Goal: Task Accomplishment & Management: Use online tool/utility

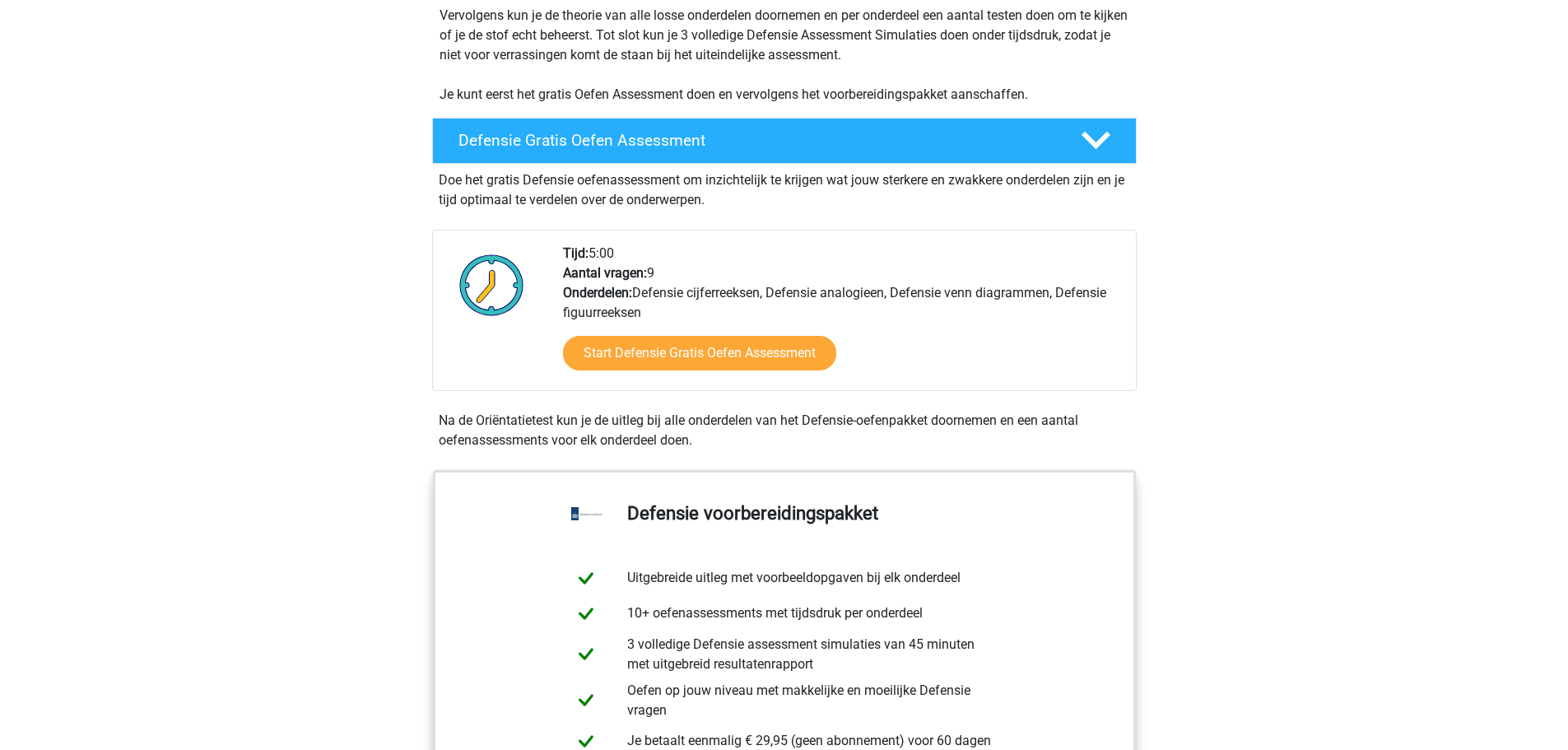
scroll to position [329, 0]
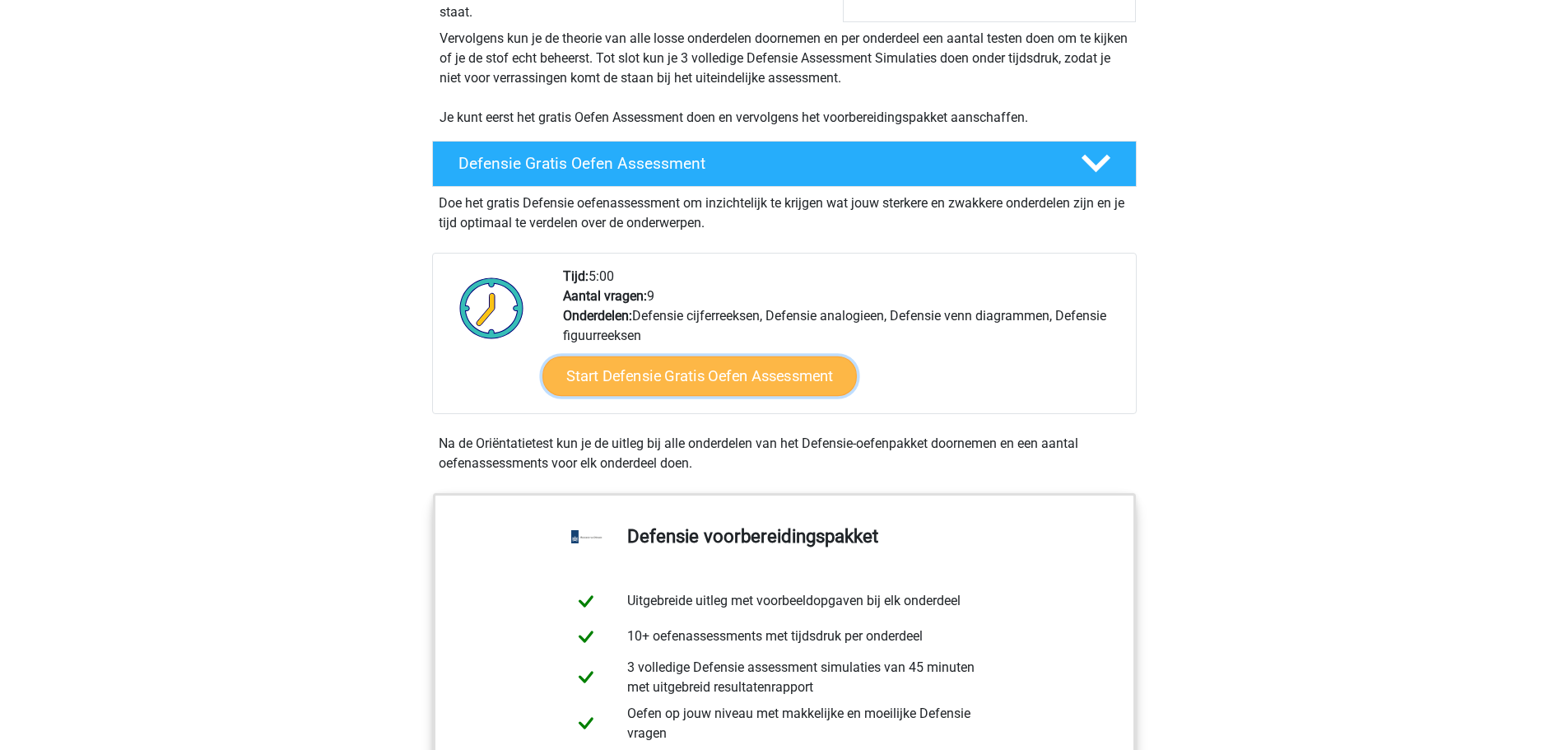
click at [734, 363] on link "Start Defensie Gratis Oefen Assessment" at bounding box center [700, 376] width 315 height 40
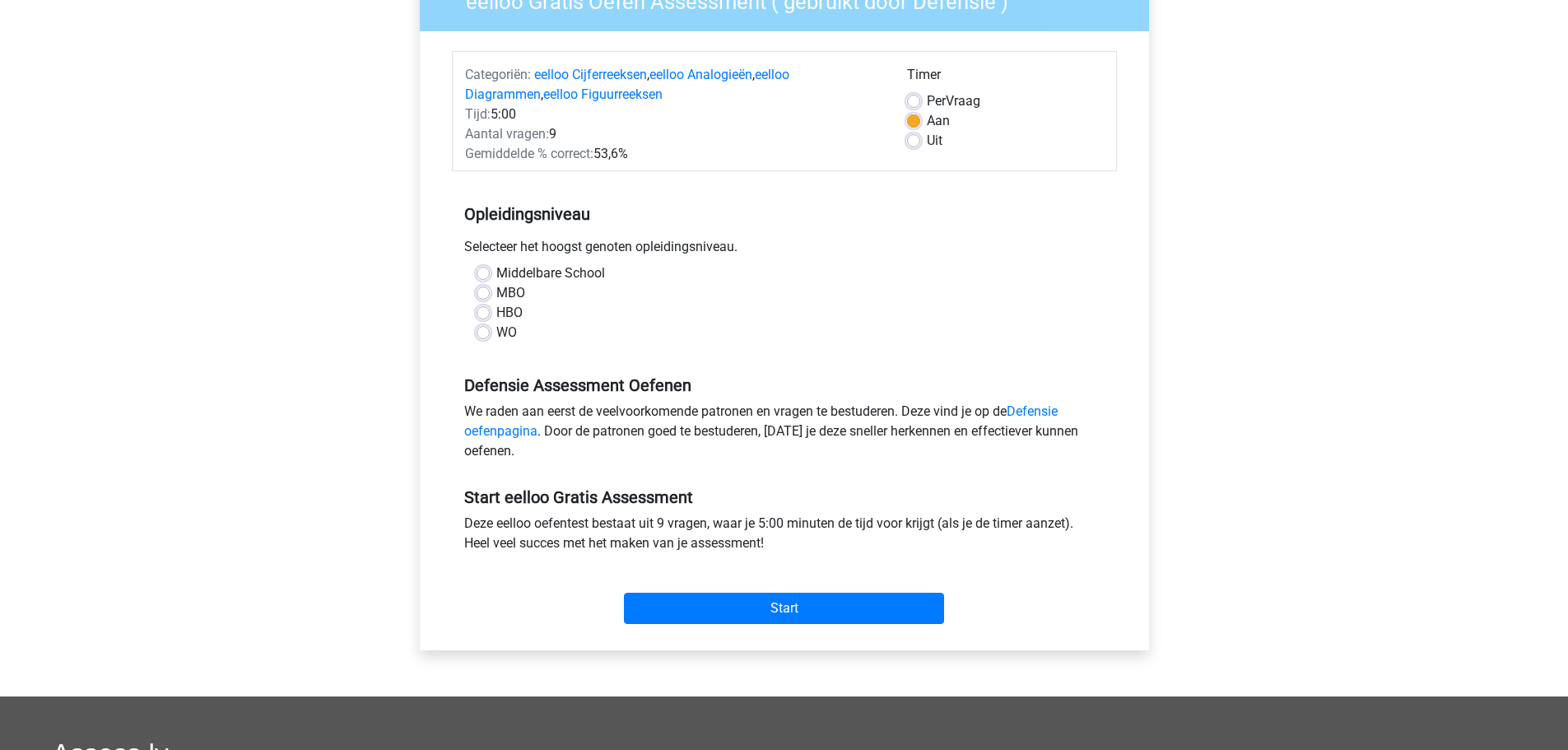
scroll to position [164, 0]
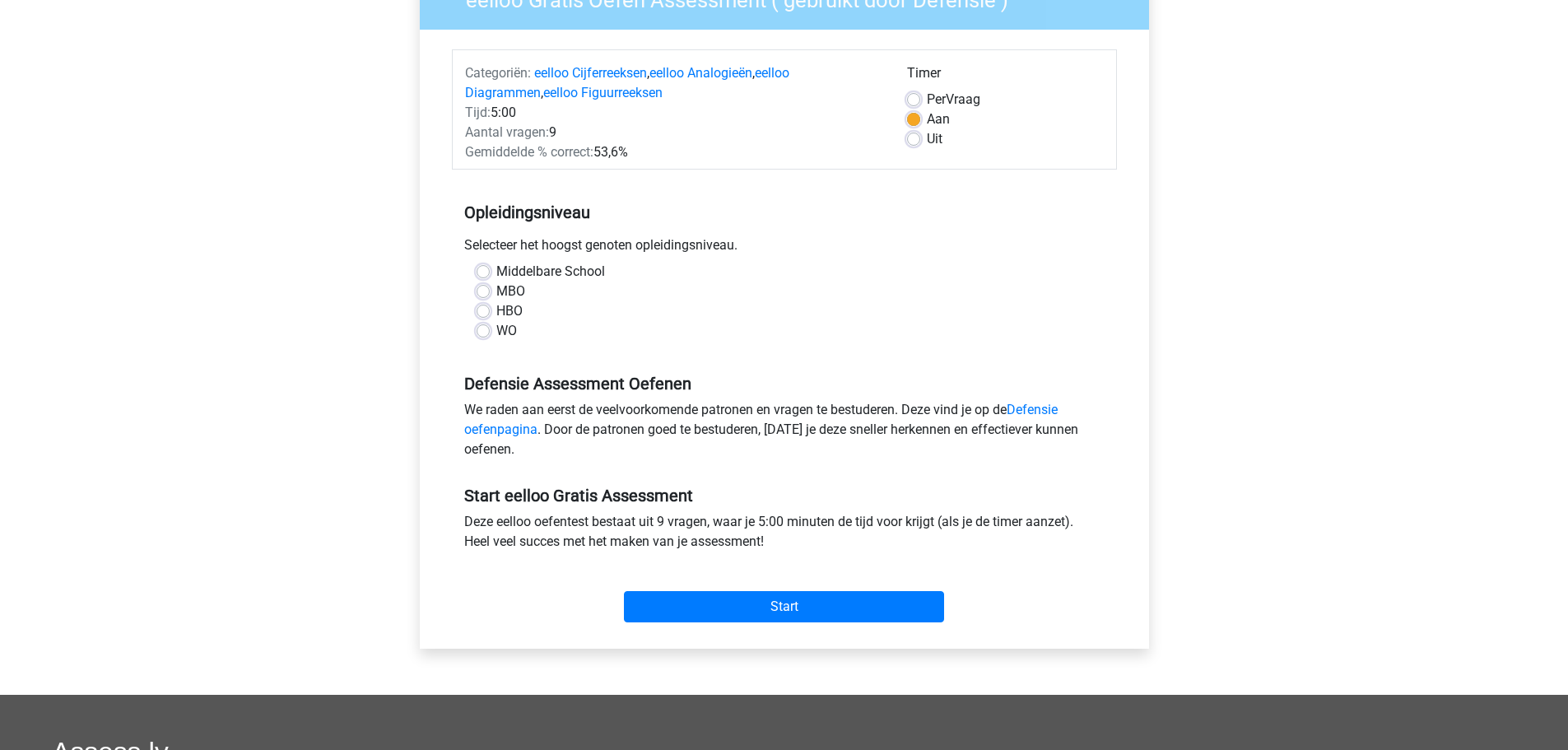
click at [505, 290] on label "MBO" at bounding box center [510, 291] width 28 height 20
click at [489, 290] on input "MBO" at bounding box center [483, 289] width 13 height 16
radio input "true"
click at [791, 612] on input "Start" at bounding box center [784, 606] width 320 height 31
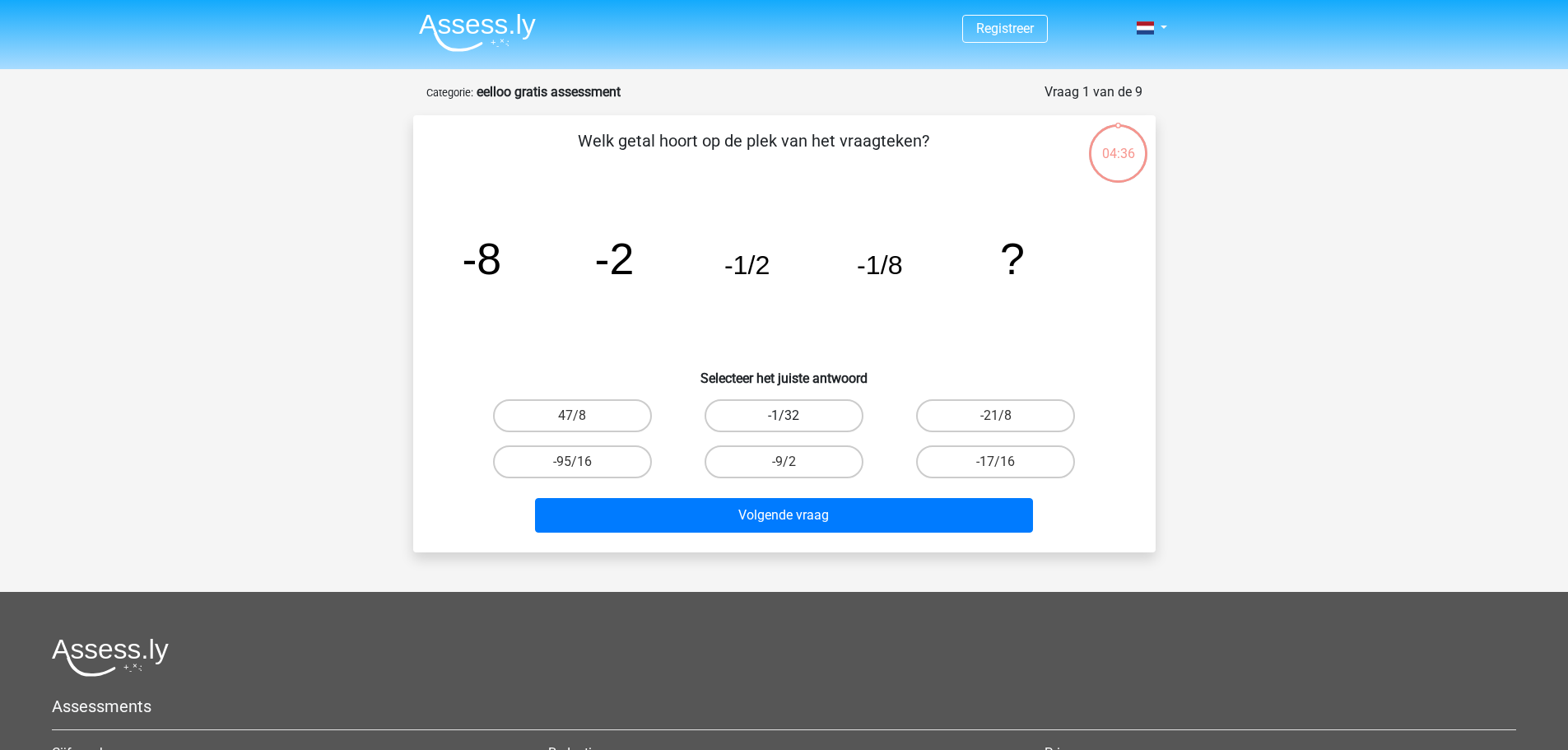
click at [813, 415] on label "-1/32" at bounding box center [784, 415] width 159 height 33
click at [795, 415] on input "-1/32" at bounding box center [789, 421] width 10 height 10
radio input "true"
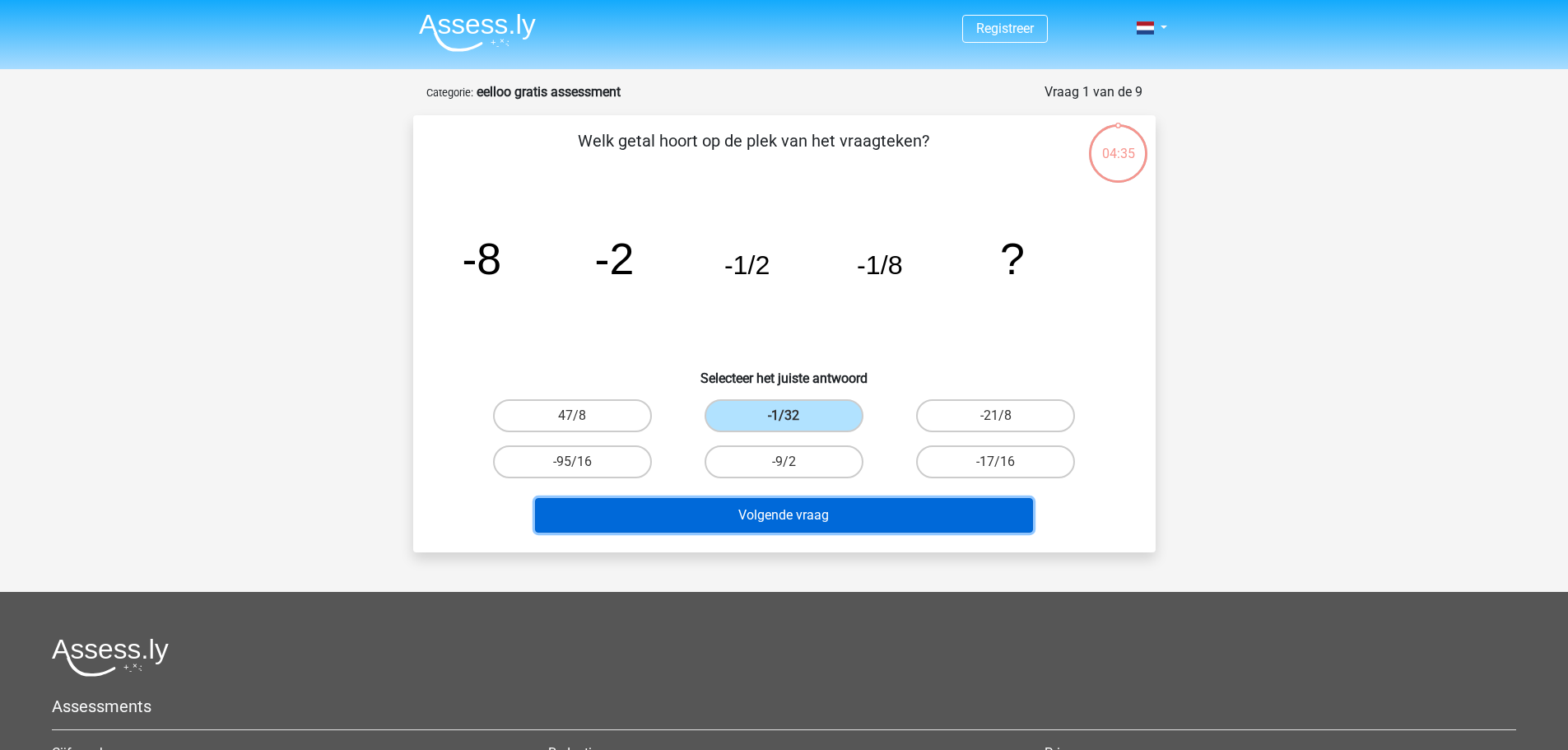
click at [789, 526] on button "Volgende vraag" at bounding box center [784, 515] width 498 height 34
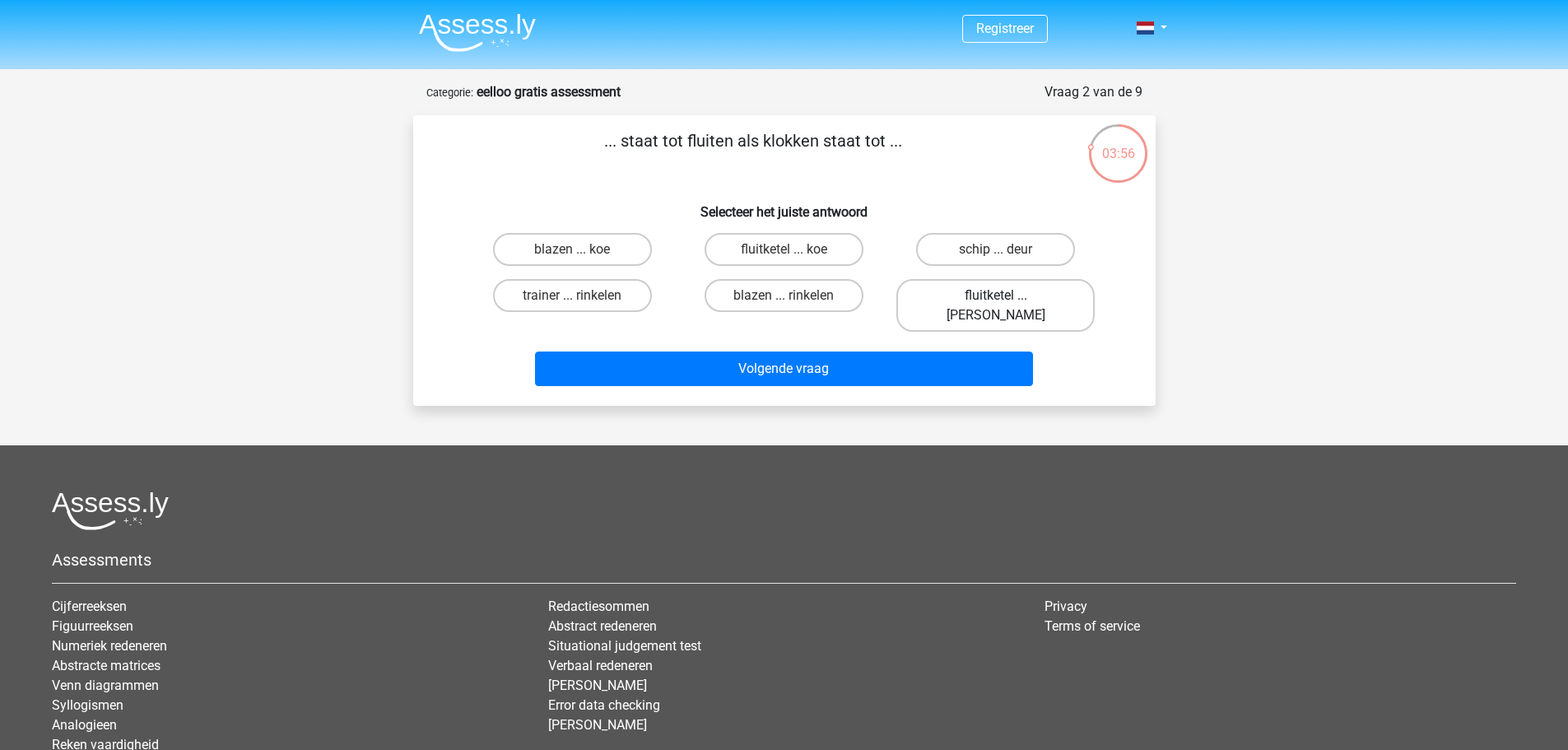
click at [957, 292] on label "fluitketel ... luiden" at bounding box center [995, 304] width 199 height 52
click at [996, 296] on input "fluitketel ... luiden" at bounding box center [1001, 301] width 10 height 10
radio input "true"
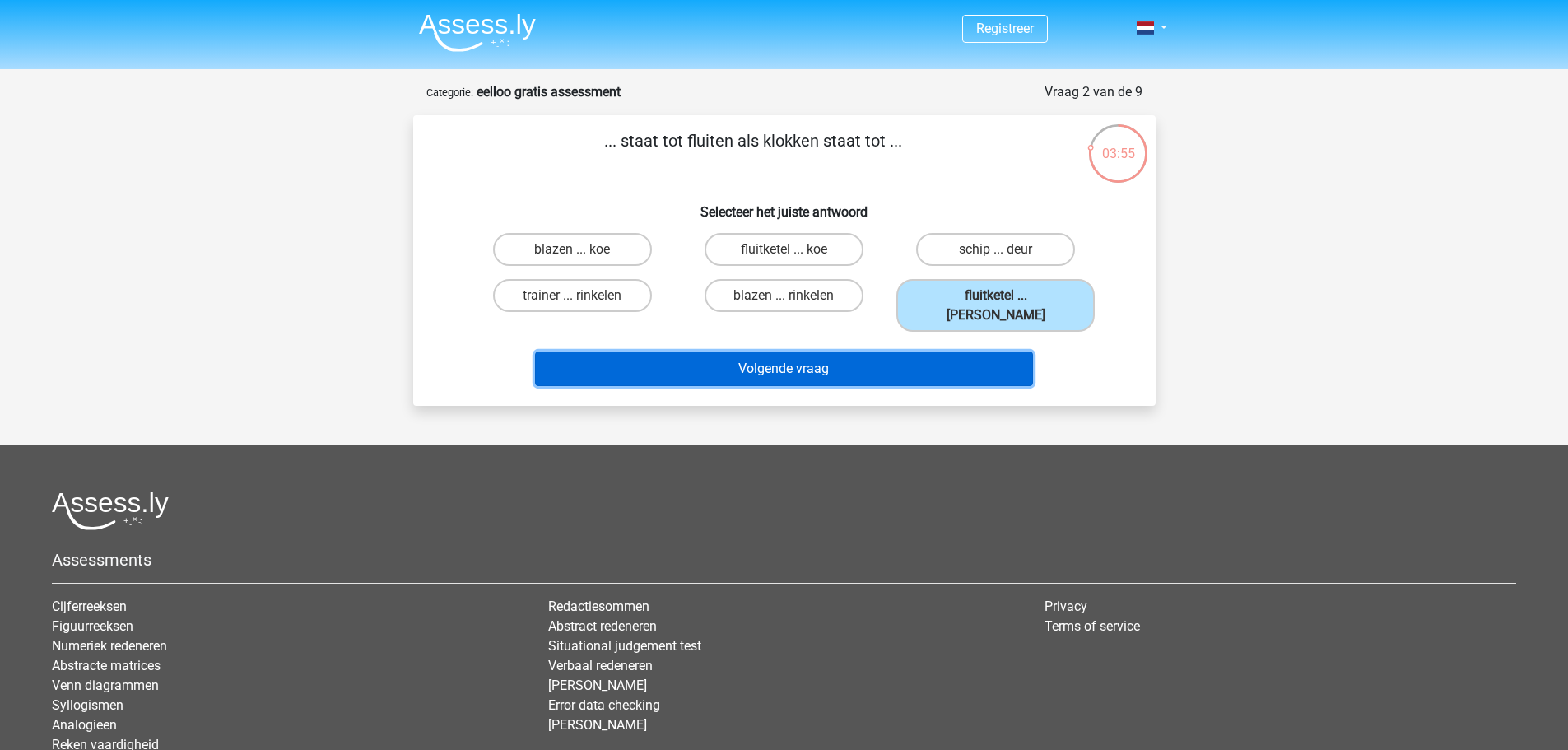
click at [763, 352] on button "Volgende vraag" at bounding box center [784, 369] width 498 height 34
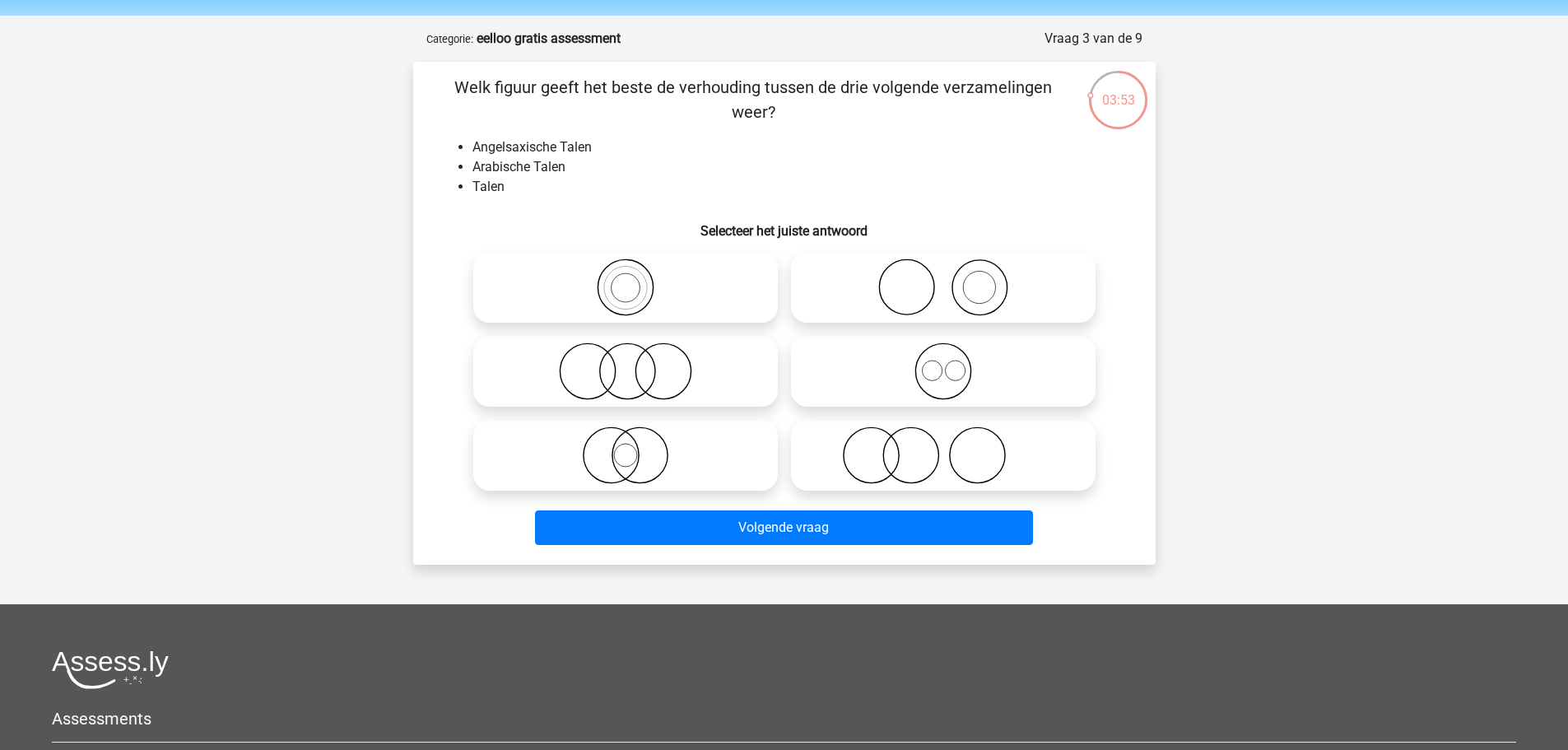
scroll to position [83, 0]
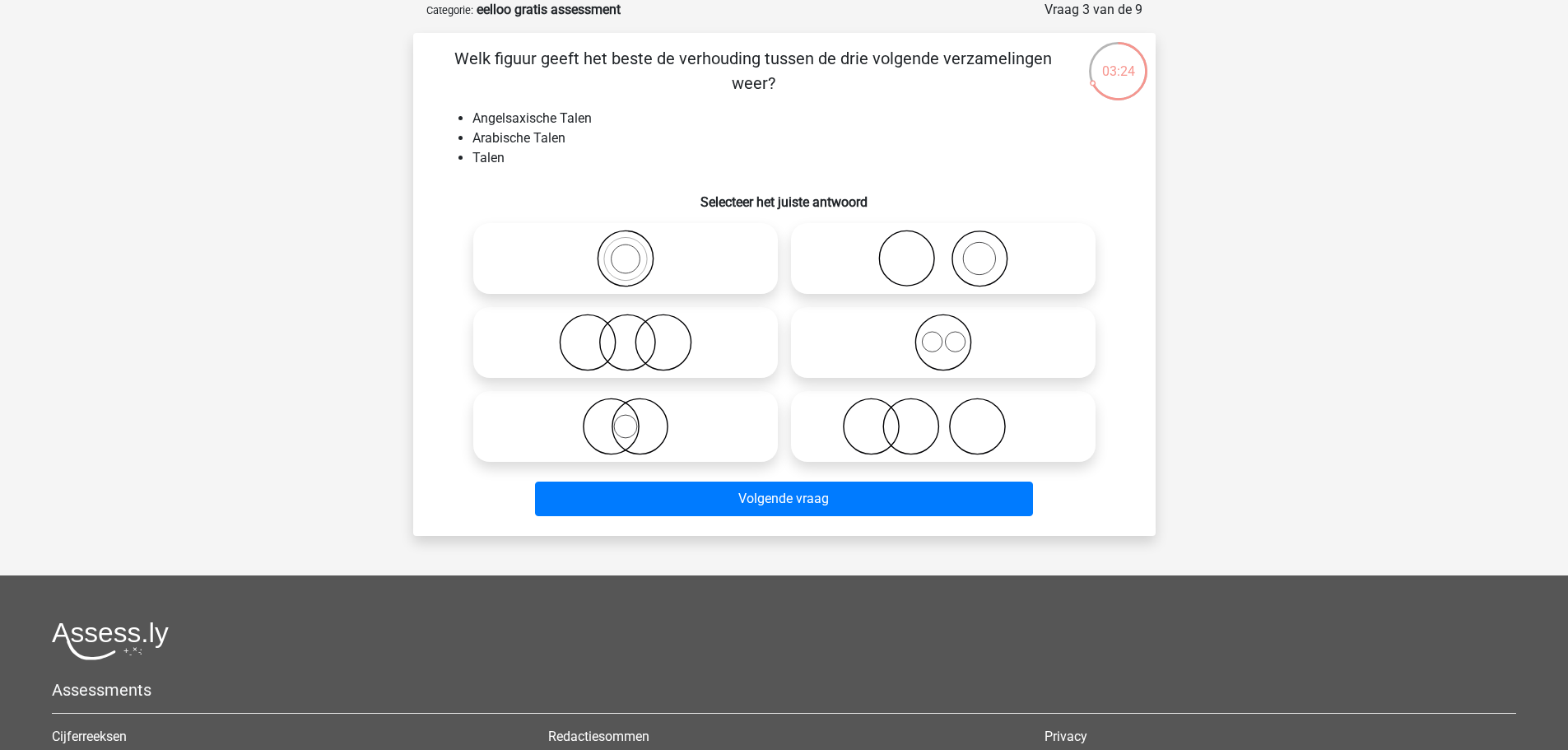
click at [873, 423] on icon at bounding box center [943, 426] width 292 height 58
click at [944, 418] on input "radio" at bounding box center [949, 413] width 10 height 10
radio input "true"
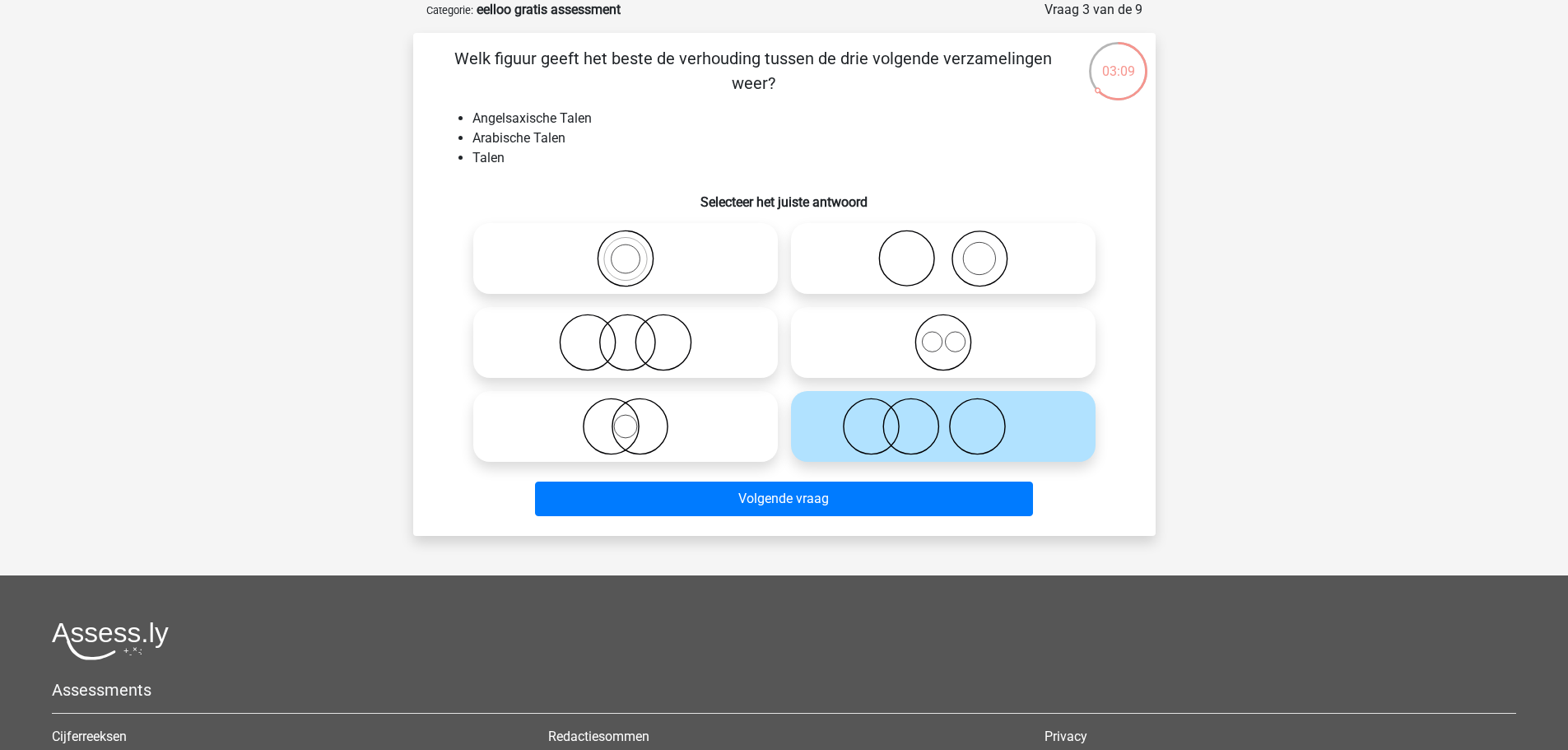
click at [630, 267] on icon at bounding box center [625, 258] width 292 height 58
click at [630, 250] on input "radio" at bounding box center [630, 244] width 10 height 10
radio input "true"
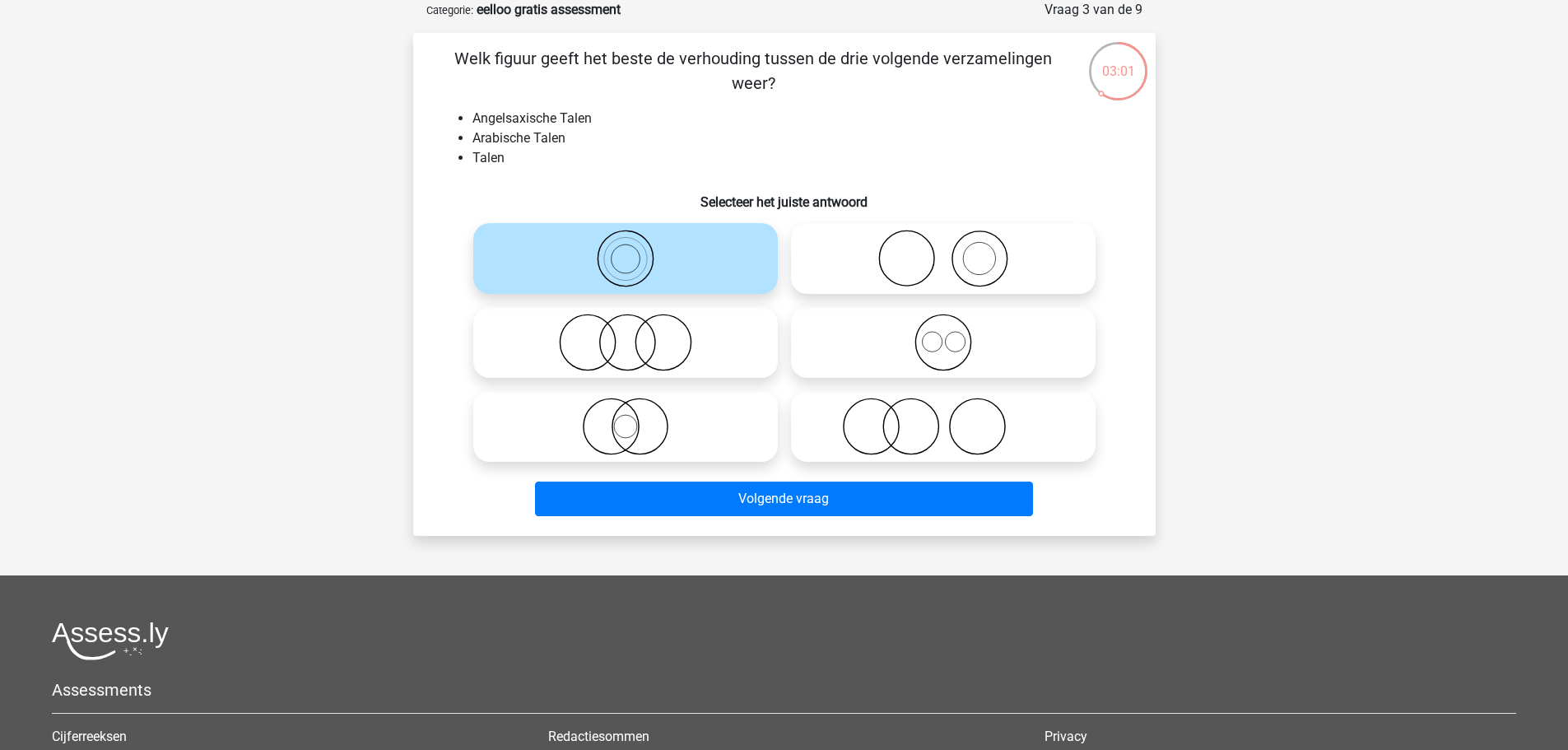
click at [950, 247] on input "radio" at bounding box center [949, 244] width 10 height 10
radio input "true"
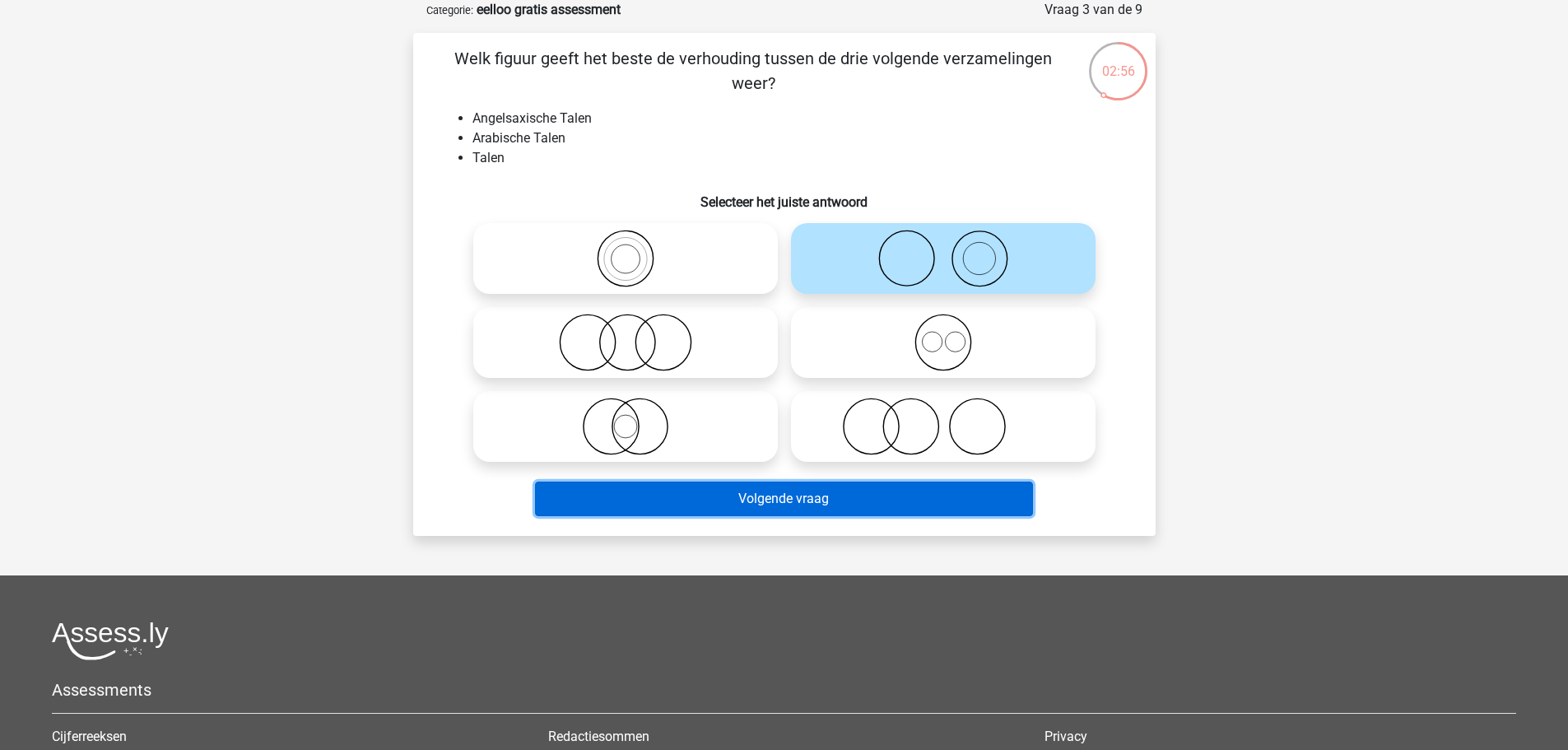
click at [759, 501] on button "Volgende vraag" at bounding box center [784, 499] width 498 height 34
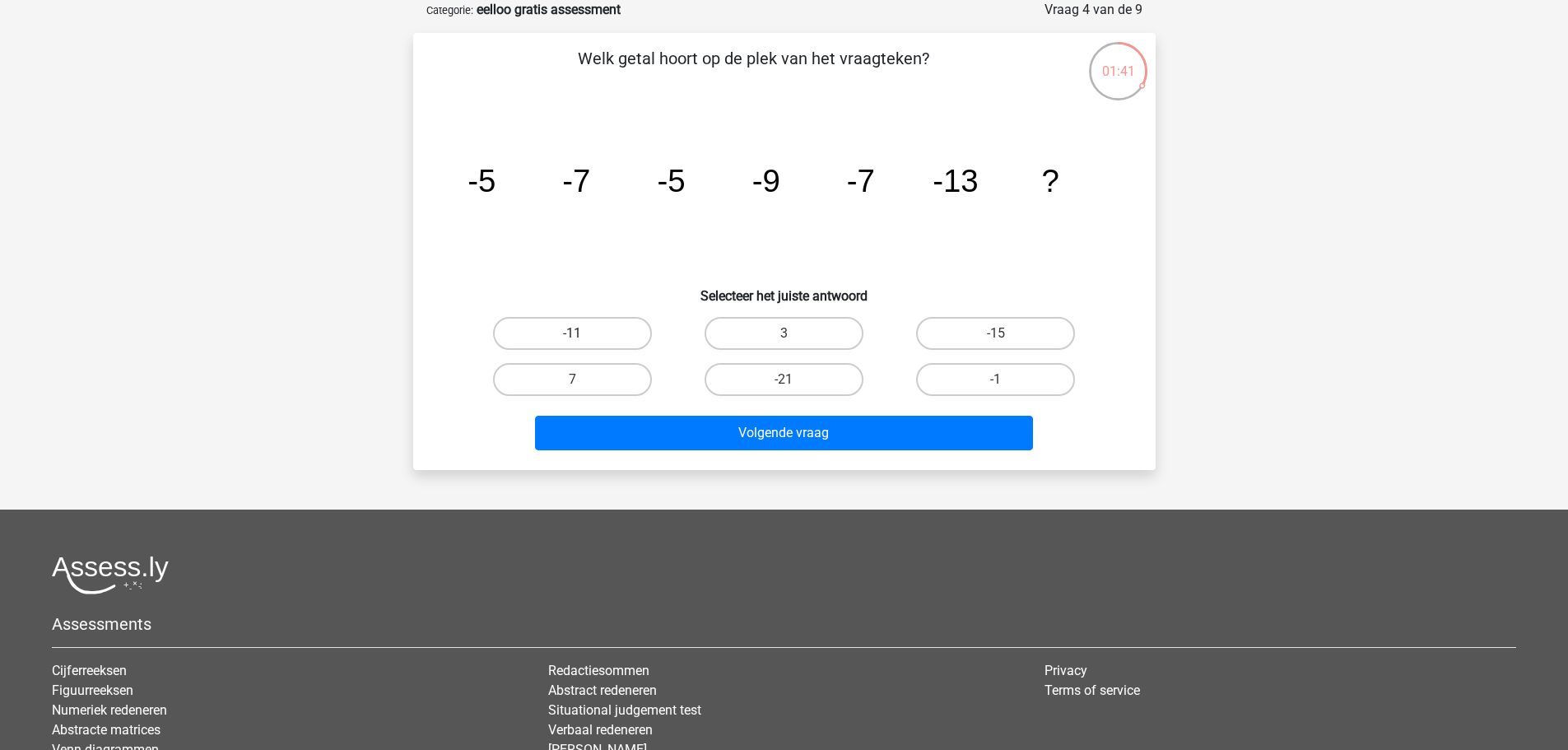
click at [571, 338] on label "-11" at bounding box center [572, 333] width 159 height 33
click at [572, 338] on input "-11" at bounding box center [577, 339] width 10 height 10
radio input "true"
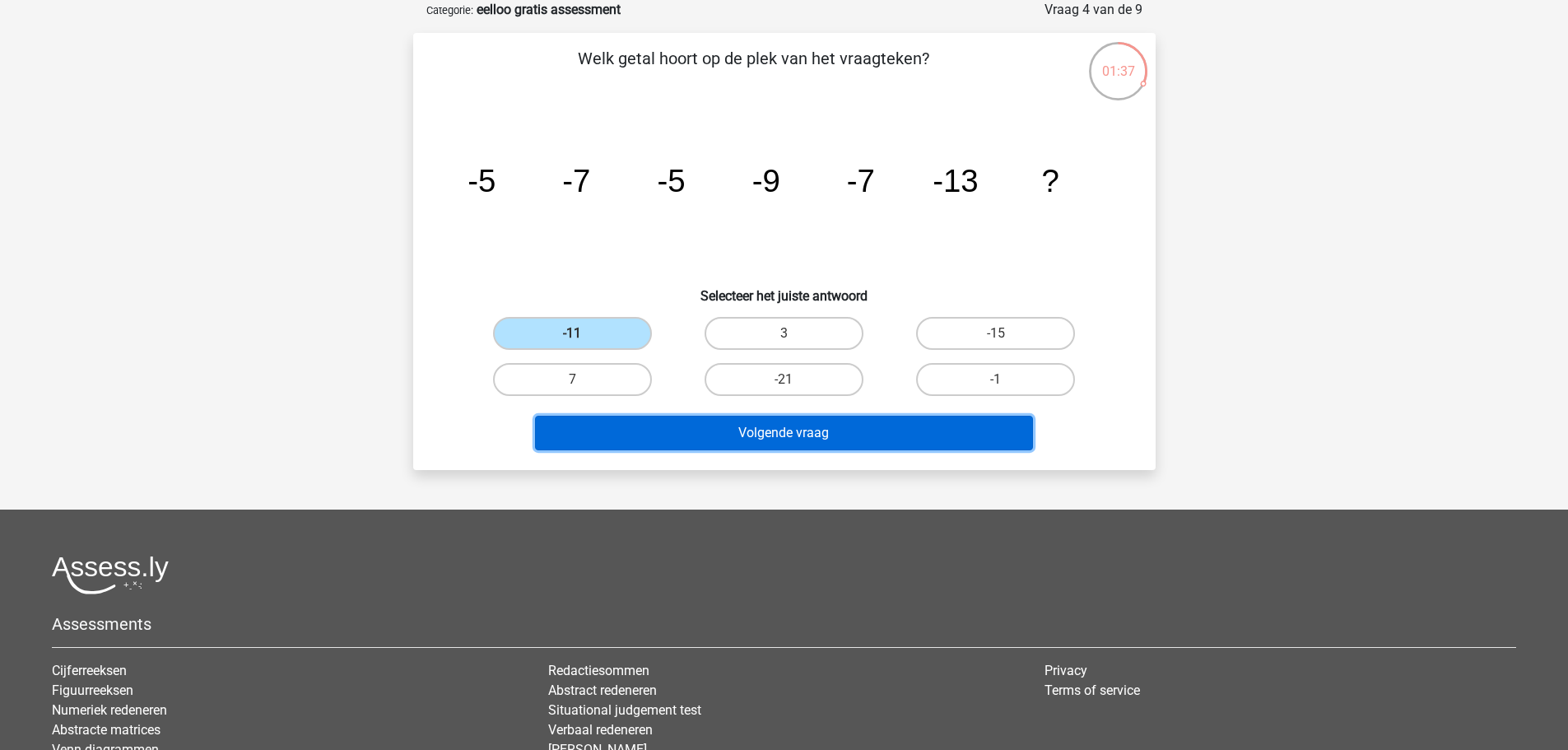
click at [796, 432] on button "Volgende vraag" at bounding box center [784, 433] width 498 height 34
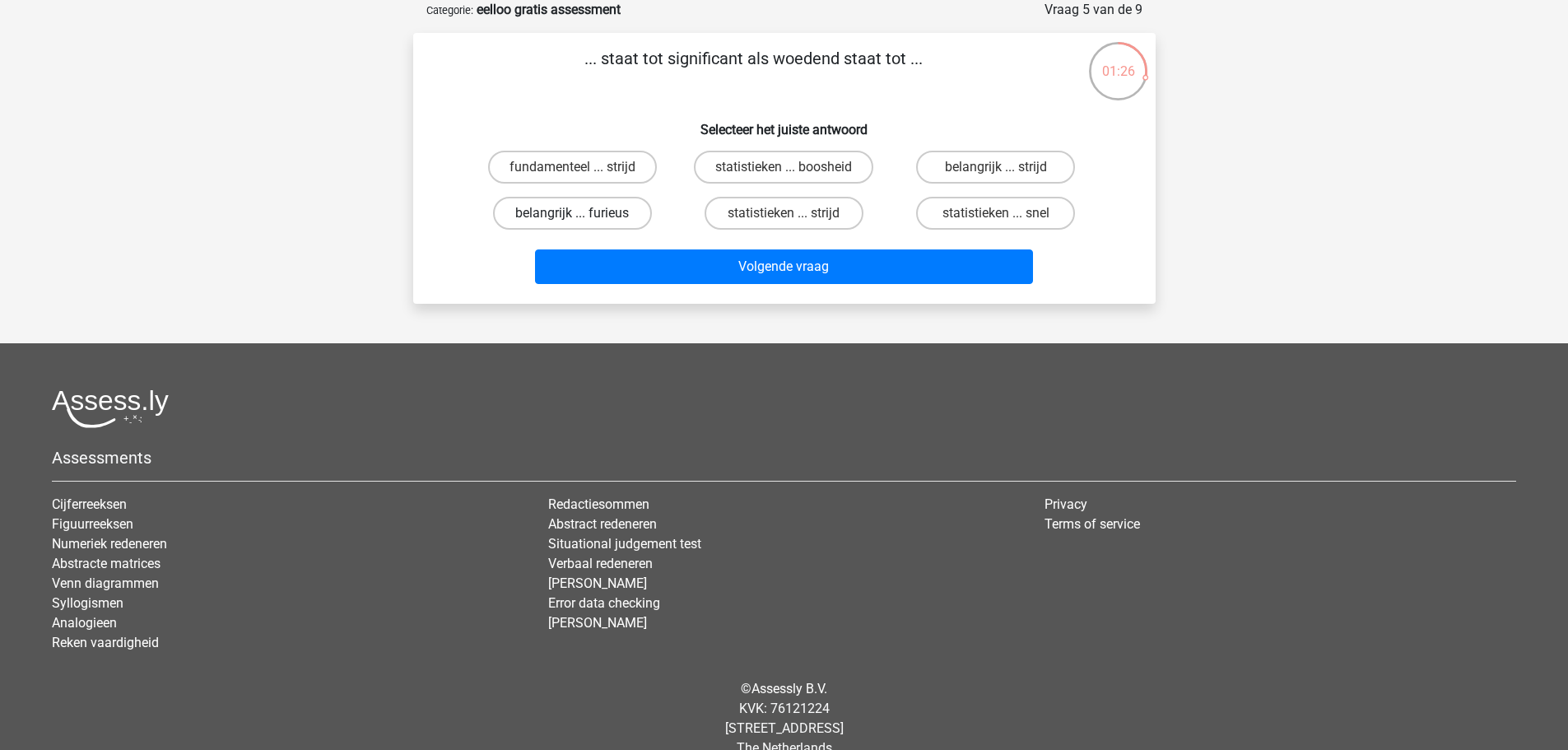
click at [574, 208] on label "belangrijk ... furieus" at bounding box center [572, 213] width 159 height 33
click at [574, 213] on input "belangrijk ... furieus" at bounding box center [577, 218] width 10 height 10
radio input "true"
click at [760, 247] on div "Volgende vraag" at bounding box center [784, 263] width 690 height 54
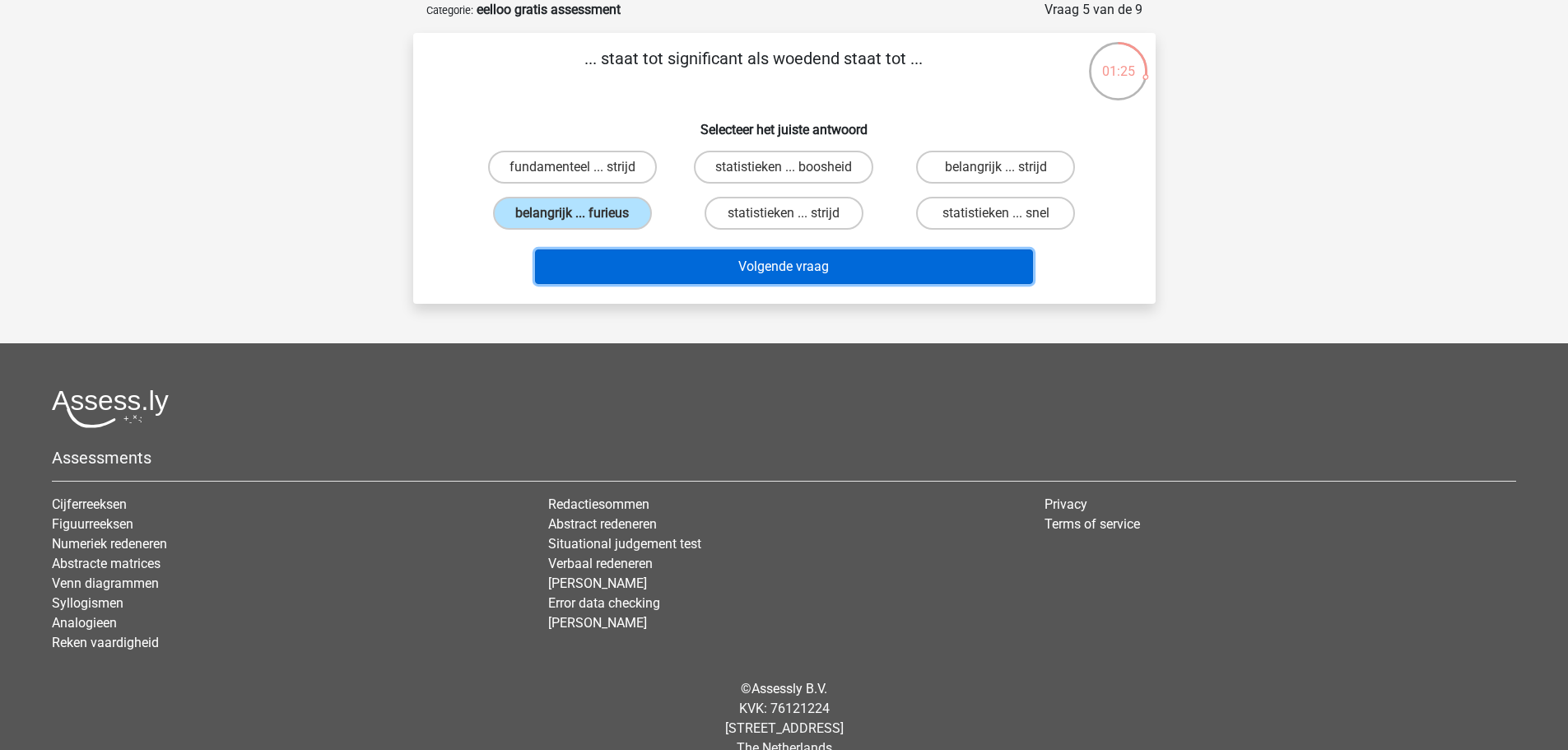
click at [785, 255] on button "Volgende vraag" at bounding box center [784, 267] width 498 height 34
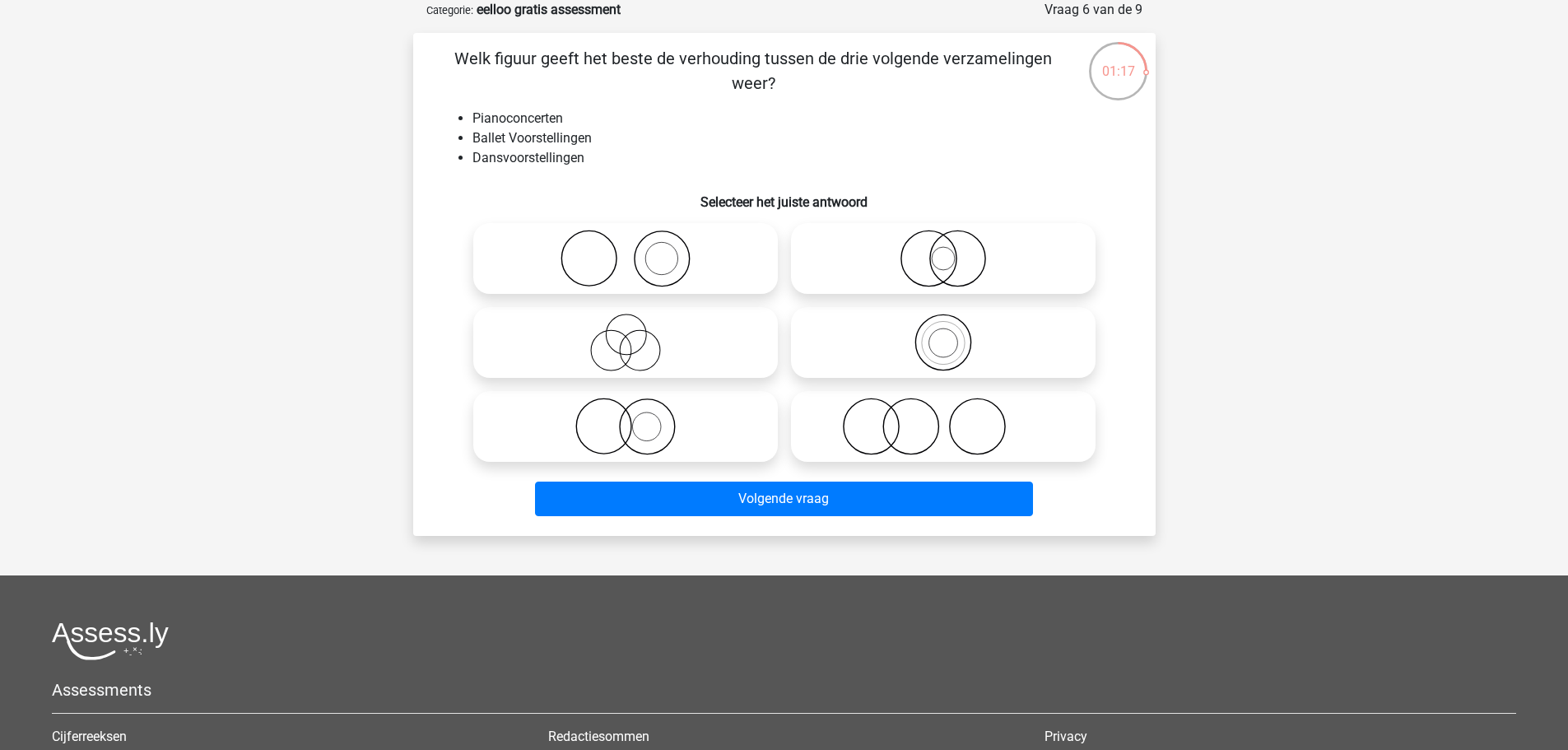
click at [606, 264] on icon at bounding box center [625, 258] width 292 height 58
click at [625, 250] on input "radio" at bounding box center [630, 244] width 10 height 10
radio input "true"
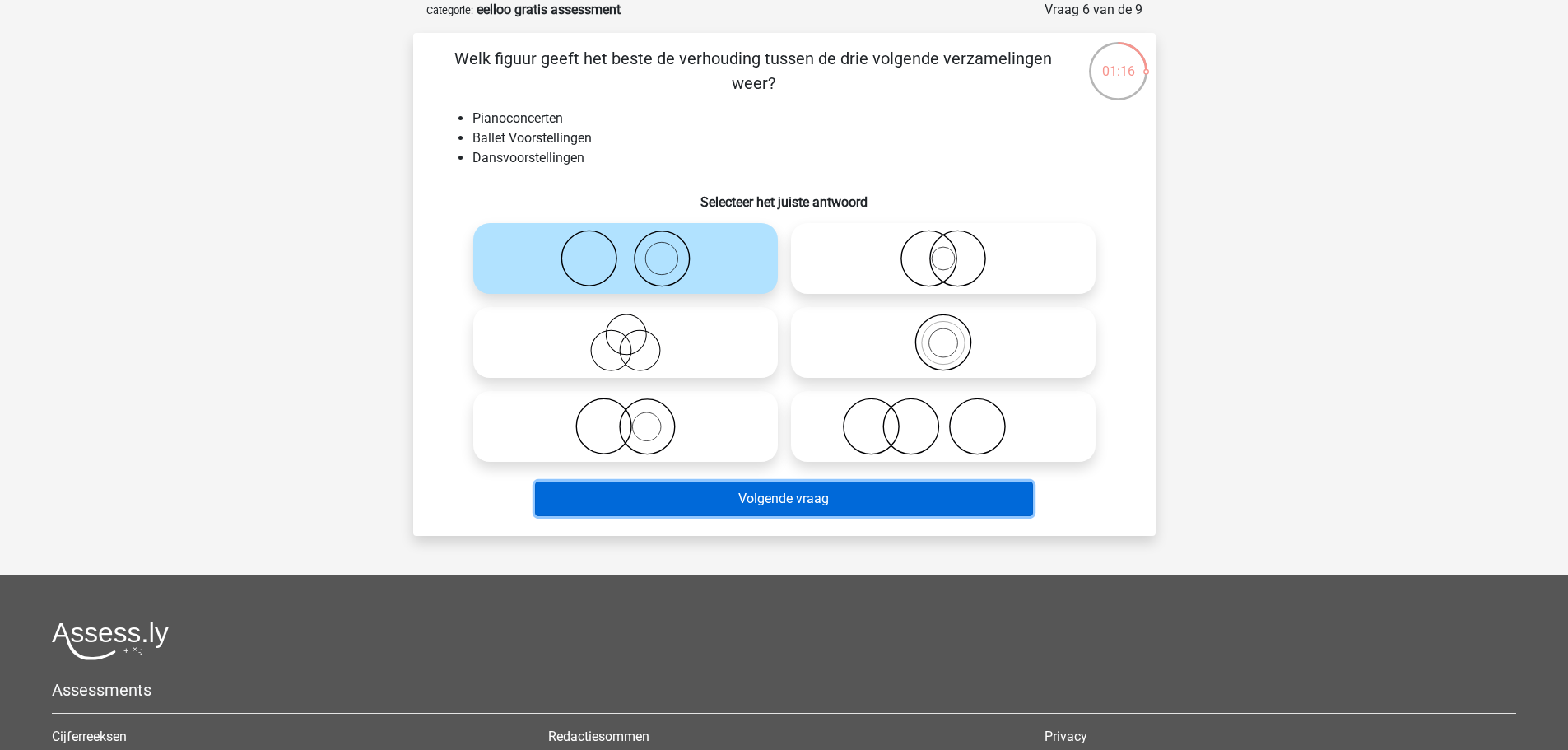
click at [815, 504] on button "Volgende vraag" at bounding box center [784, 499] width 498 height 34
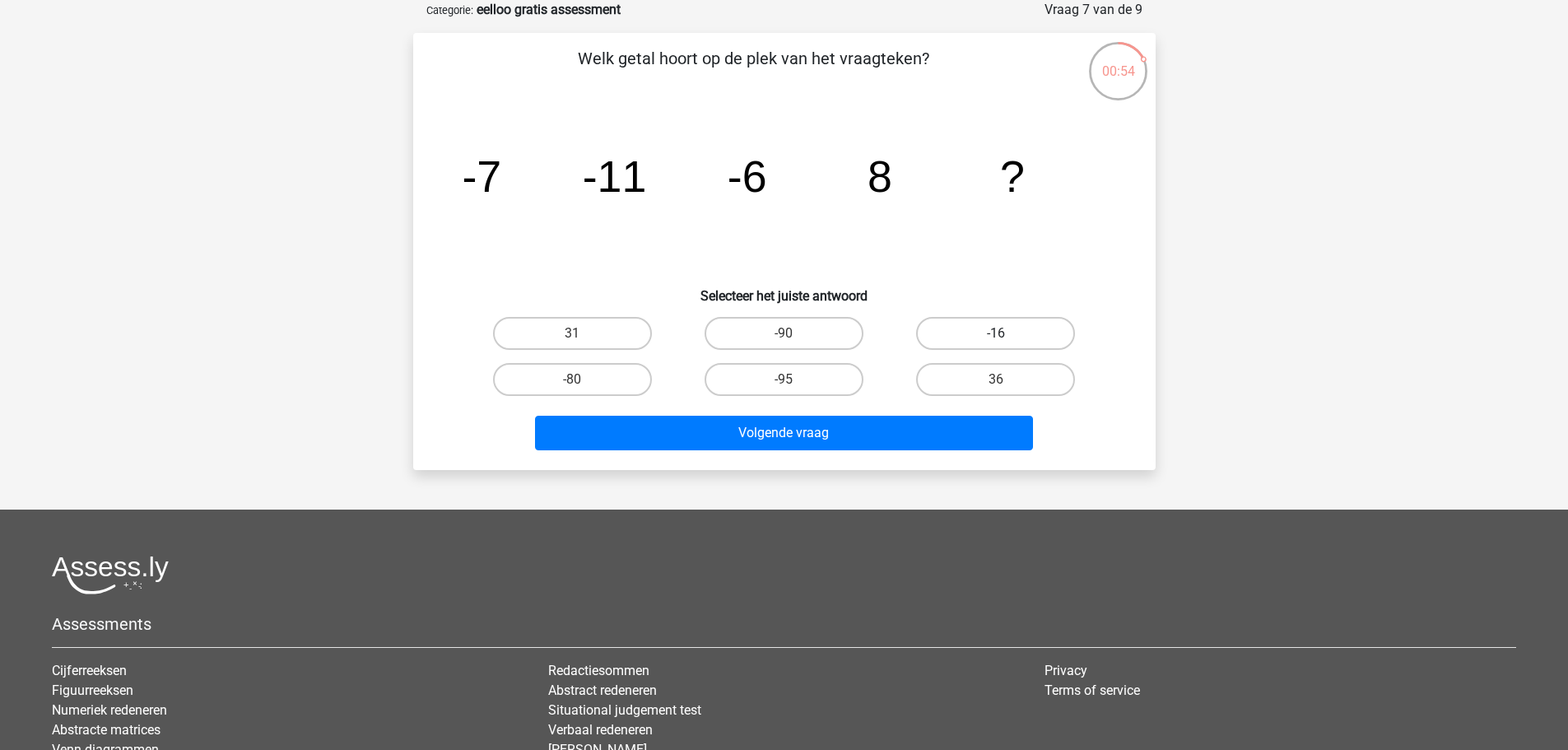
click at [1002, 330] on label "-16" at bounding box center [995, 333] width 159 height 33
click at [1002, 334] on input "-16" at bounding box center [1001, 339] width 10 height 10
radio input "true"
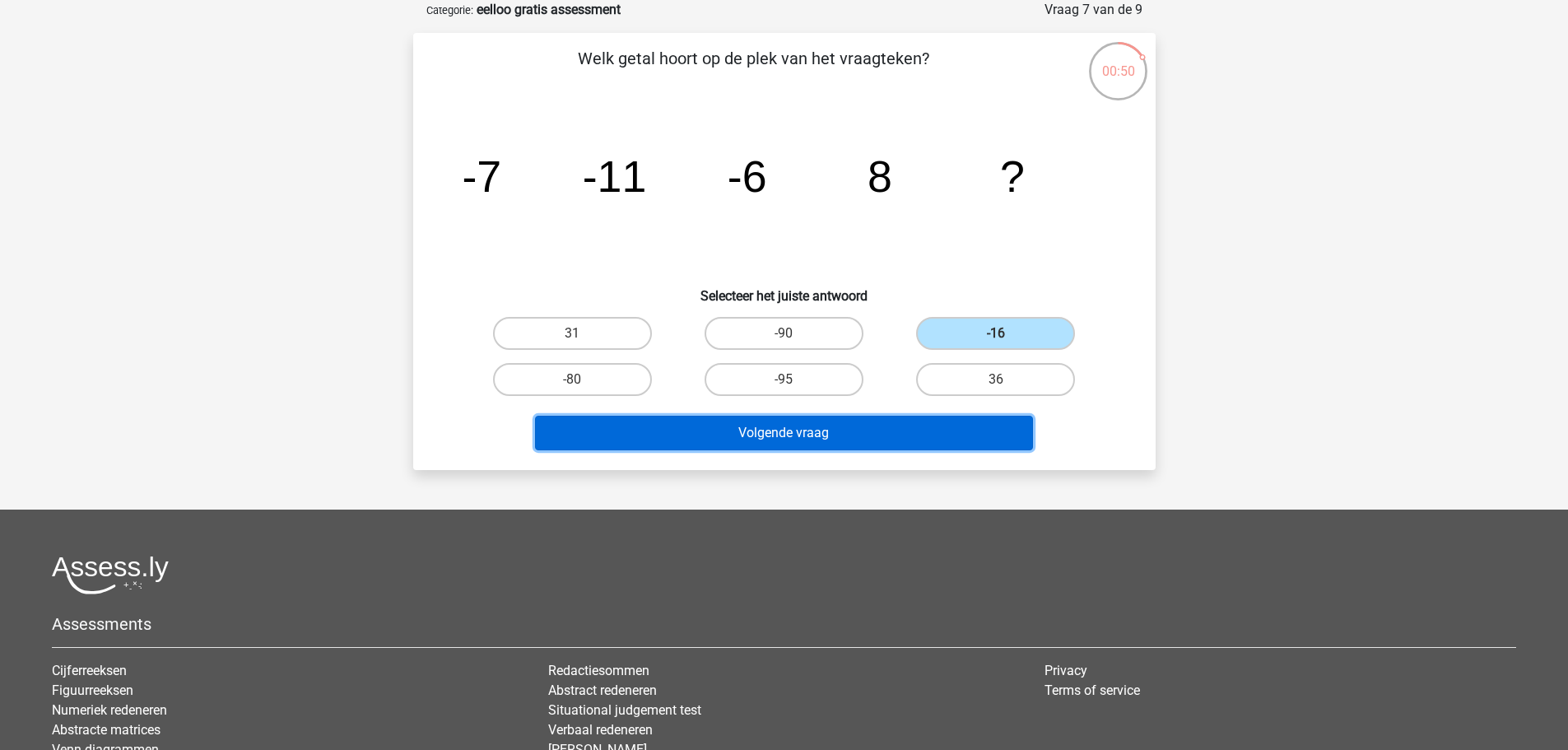
click at [910, 432] on button "Volgende vraag" at bounding box center [784, 433] width 498 height 34
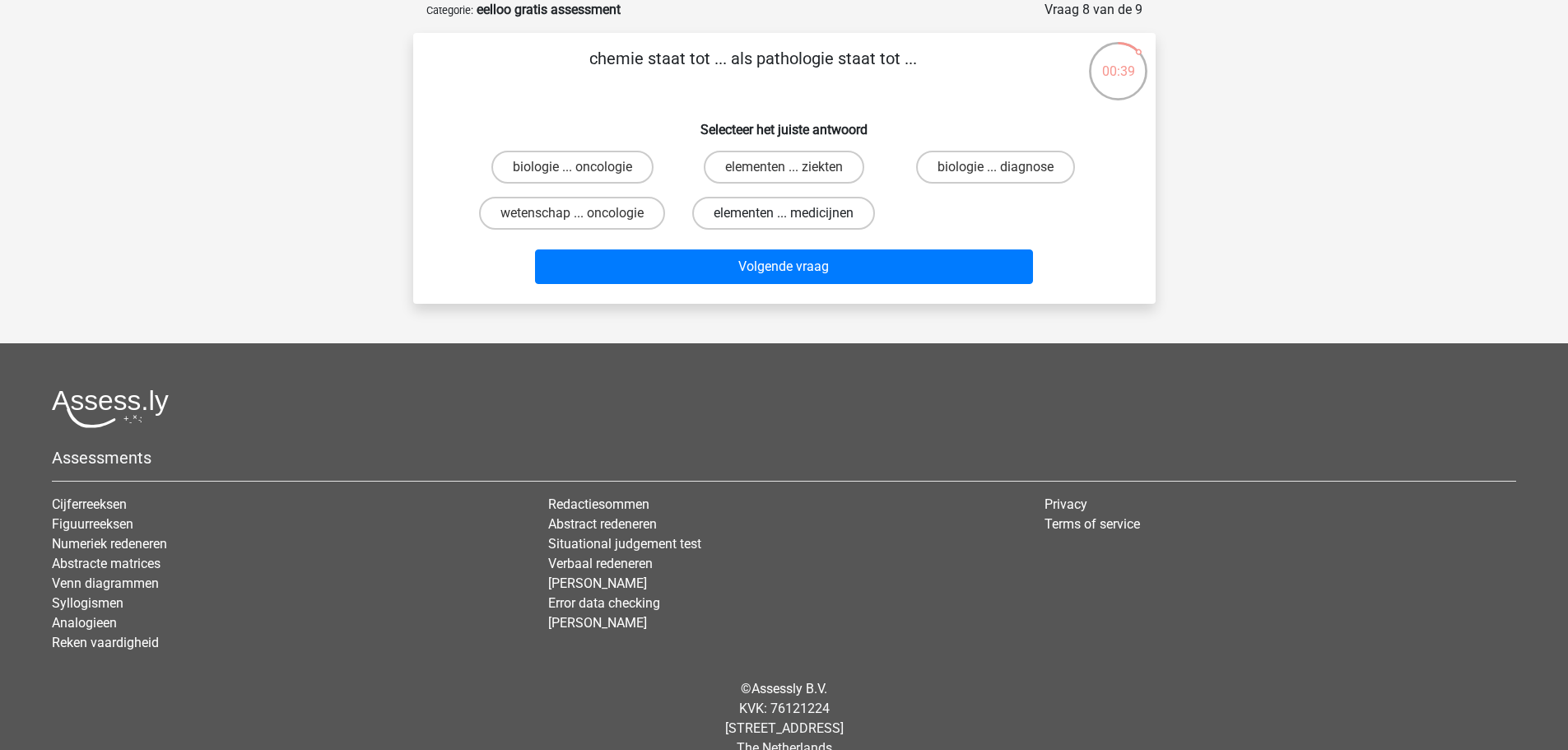
click at [770, 211] on label "elementen ... medicijnen" at bounding box center [784, 213] width 182 height 33
click at [784, 213] on input "elementen ... medicijnen" at bounding box center [789, 218] width 10 height 10
radio input "true"
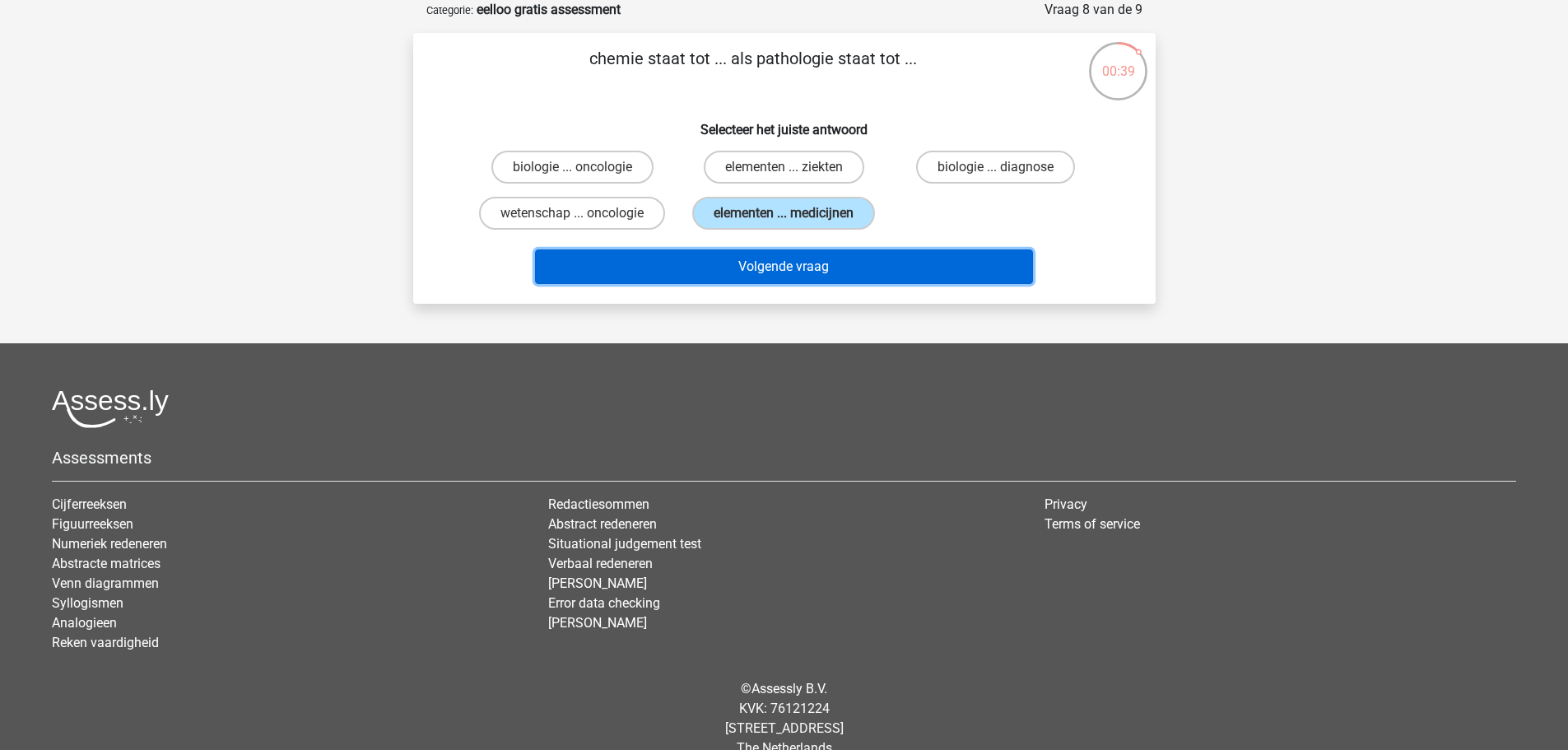
click at [838, 266] on button "Volgende vraag" at bounding box center [784, 267] width 498 height 34
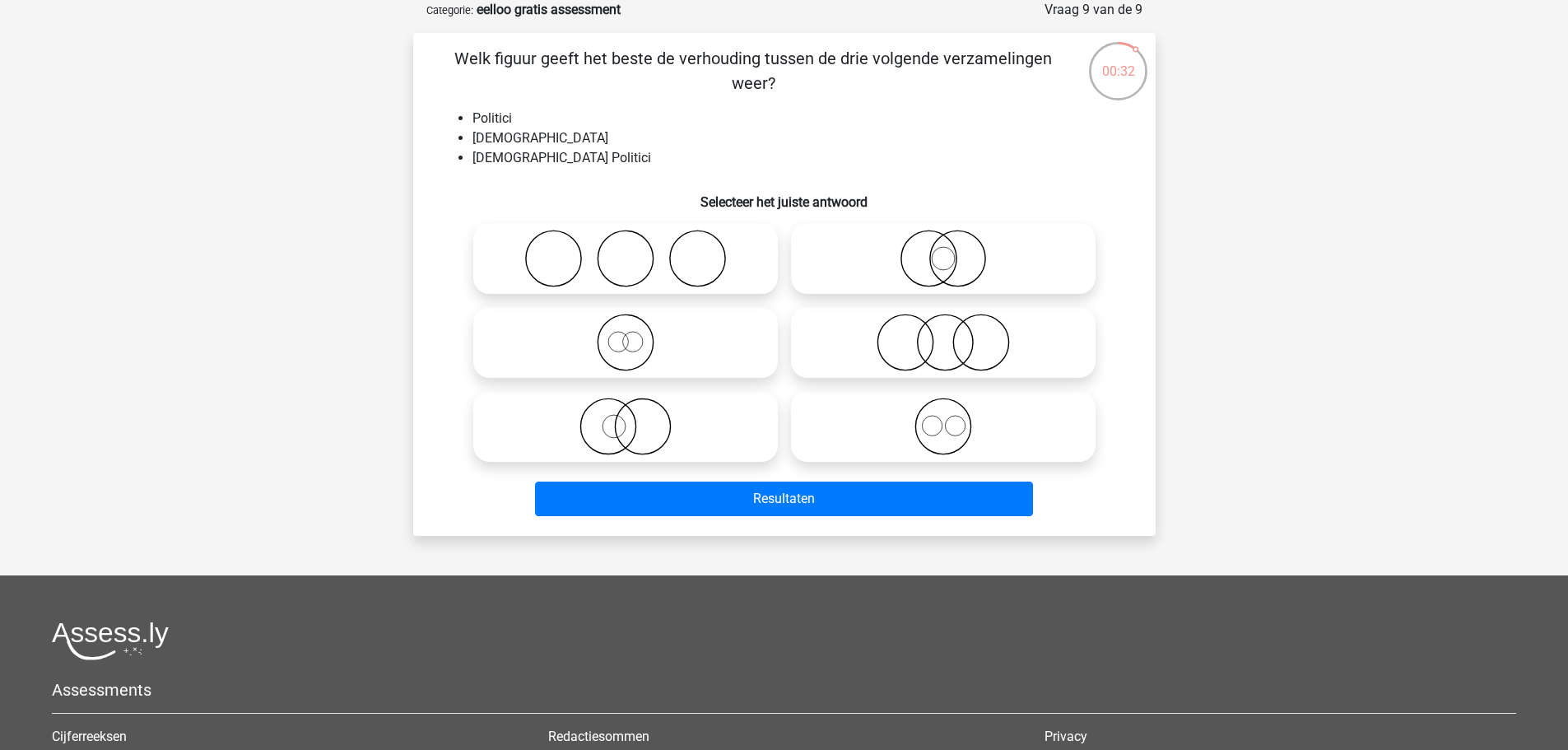
click at [908, 335] on icon at bounding box center [943, 342] width 292 height 58
click at [944, 335] on input "radio" at bounding box center [949, 329] width 10 height 10
radio input "true"
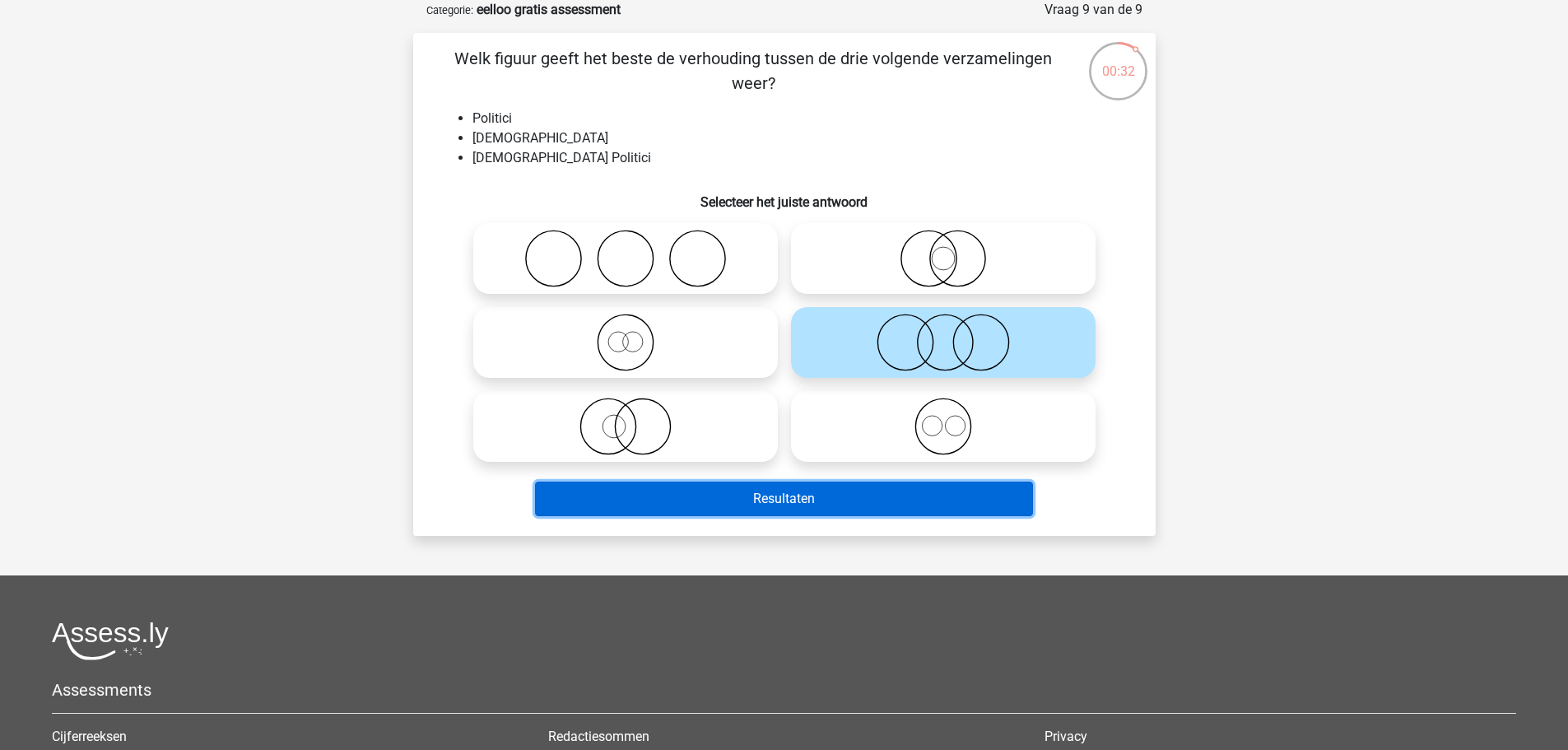
click at [901, 496] on button "Resultaten" at bounding box center [784, 499] width 498 height 34
